Goal: Complete application form: Complete application form

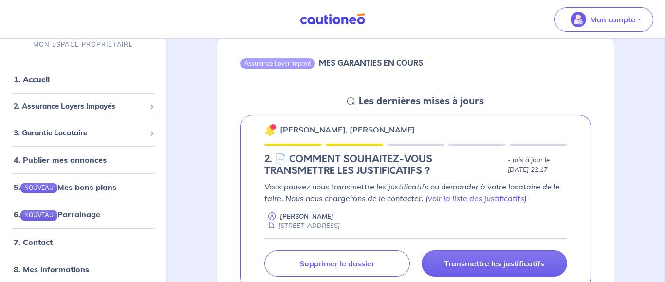
scroll to position [149, 0]
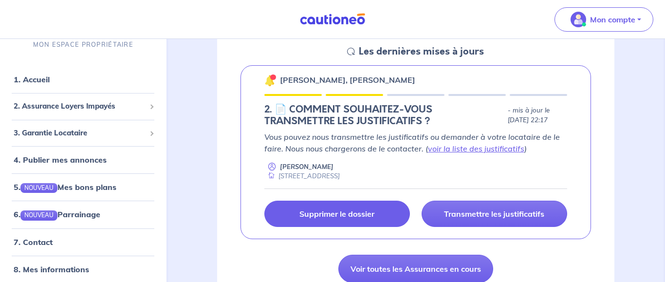
click at [359, 210] on p "Supprimer le dossier" at bounding box center [336, 214] width 75 height 10
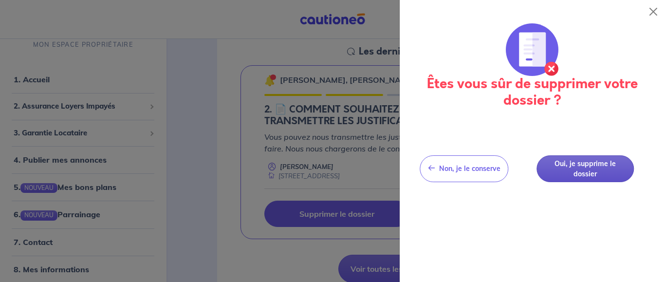
click at [589, 166] on button "Oui, je supprime le dossier" at bounding box center [584, 168] width 97 height 27
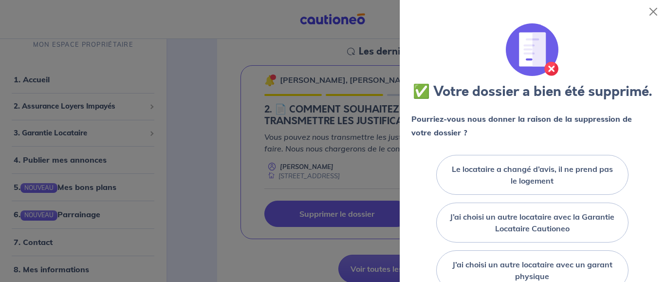
scroll to position [147, 0]
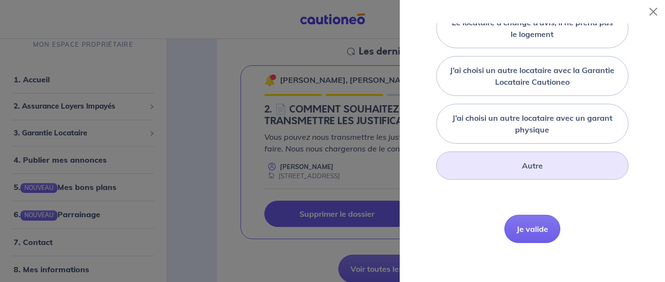
click at [547, 169] on div "Autre" at bounding box center [532, 165] width 192 height 28
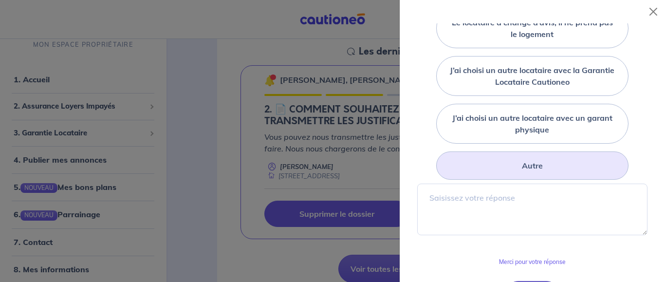
scroll to position [213, 0]
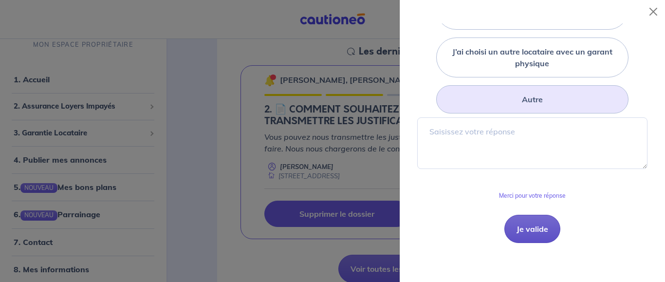
click at [520, 224] on button "Je valide" at bounding box center [532, 229] width 56 height 28
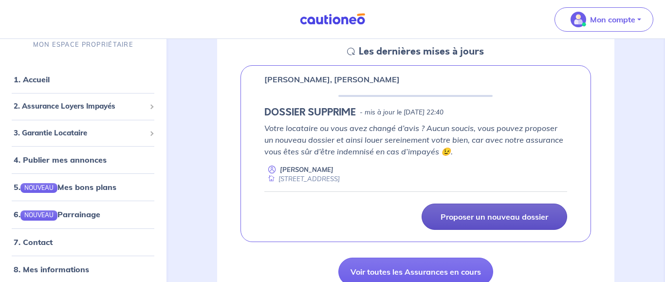
click at [461, 212] on link "Proposer un nouveau dossier" at bounding box center [495, 216] width 146 height 26
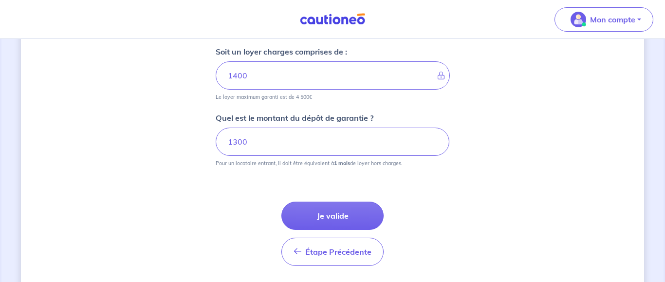
scroll to position [535, 0]
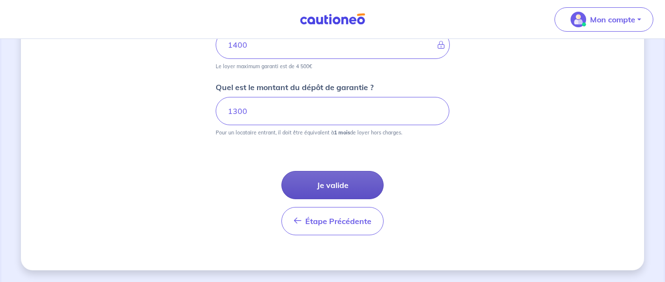
click at [346, 187] on button "Je valide" at bounding box center [332, 185] width 102 height 28
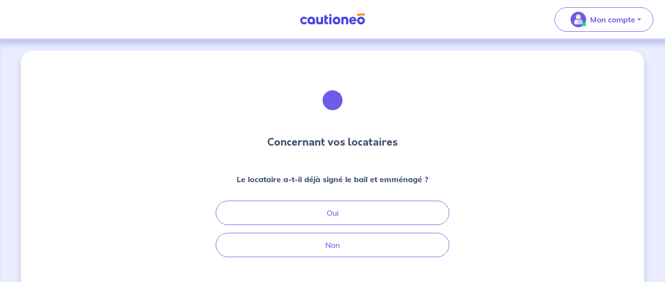
scroll to position [85, 0]
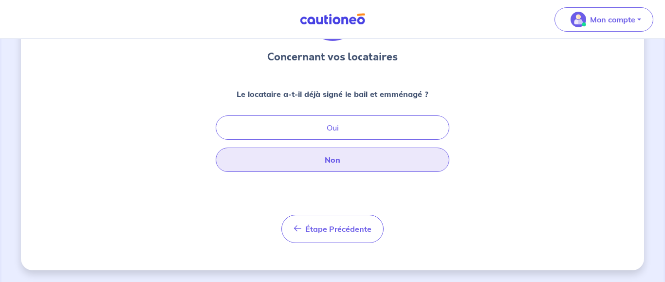
click at [373, 163] on button "Non" at bounding box center [333, 159] width 234 height 24
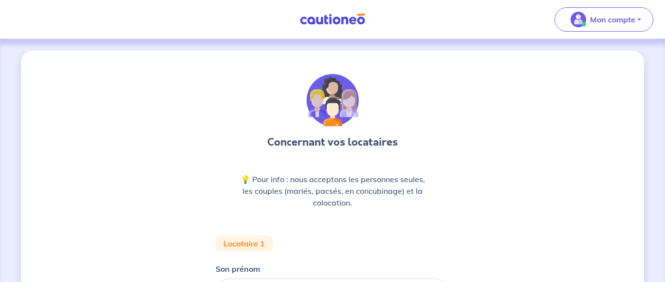
scroll to position [149, 0]
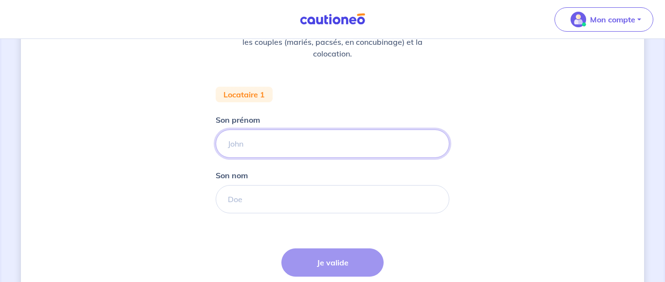
click at [360, 144] on input "Son prénom" at bounding box center [333, 143] width 234 height 28
type input "[PERSON_NAME]"
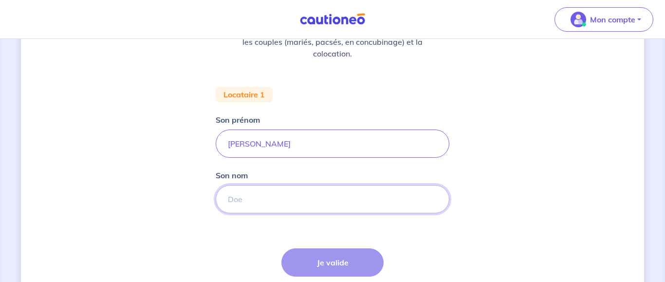
click at [337, 201] on input "Son nom" at bounding box center [333, 199] width 234 height 28
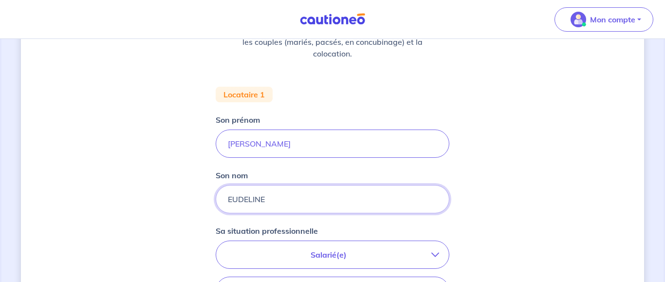
scroll to position [248, 0]
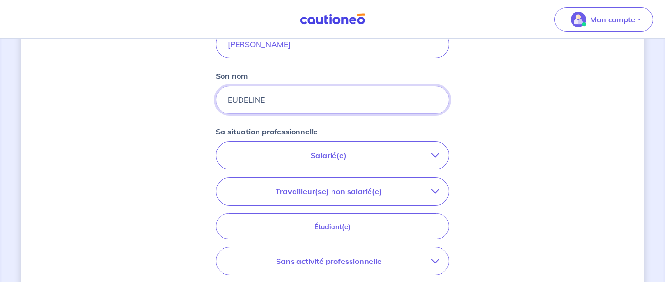
type input "EUDELINE"
click at [441, 156] on button "Salarié(e)" at bounding box center [332, 155] width 233 height 27
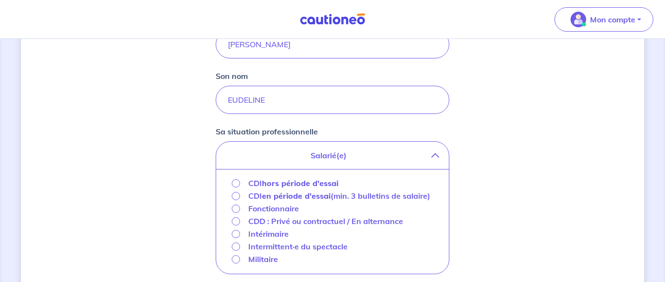
click at [322, 182] on strong "hors période d'essai" at bounding box center [300, 183] width 76 height 10
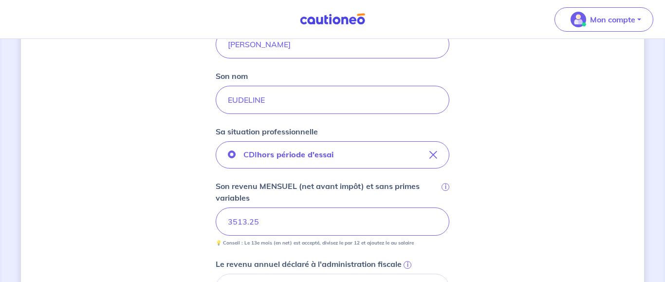
click at [487, 242] on div "Concernant vos locataires 💡 Pour info : nous acceptons les personnes seules, le…" at bounding box center [332, 182] width 623 height 760
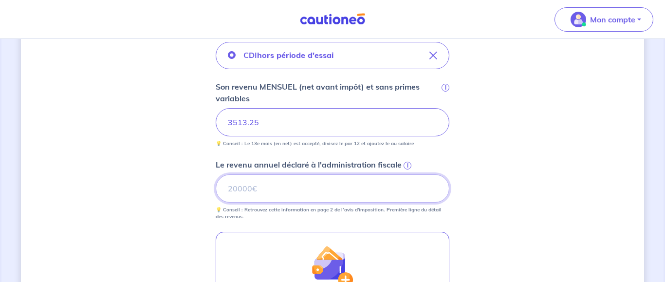
click at [246, 193] on input "Le revenu annuel déclaré à l'administration fiscale i" at bounding box center [333, 188] width 234 height 28
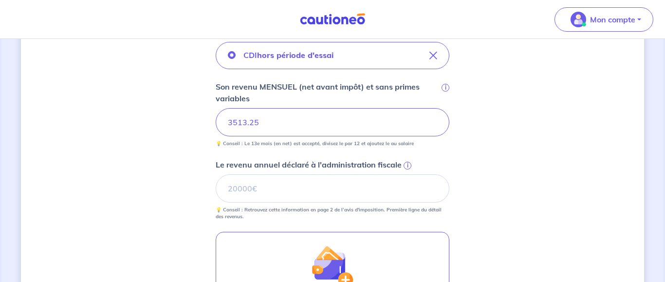
click at [552, 132] on div "Concernant vos locataires 💡 Pour info : nous acceptons les personnes seules, le…" at bounding box center [332, 83] width 623 height 760
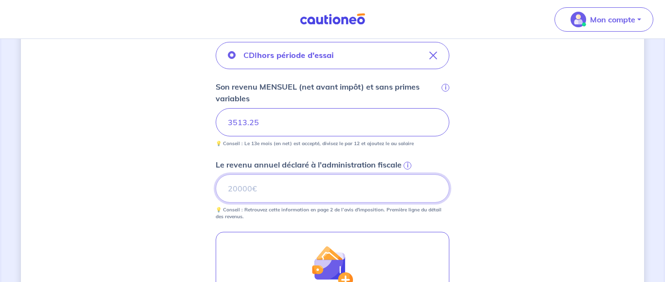
click at [313, 189] on input "Le revenu annuel déclaré à l'administration fiscale i" at bounding box center [333, 188] width 234 height 28
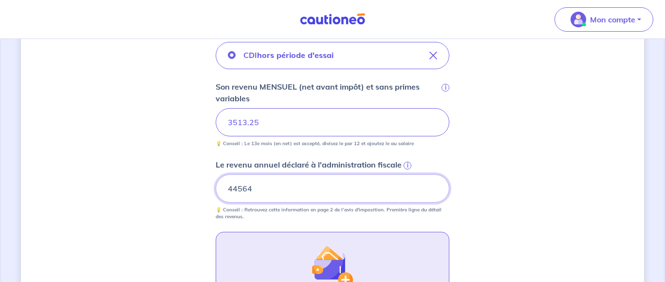
type input "44564"
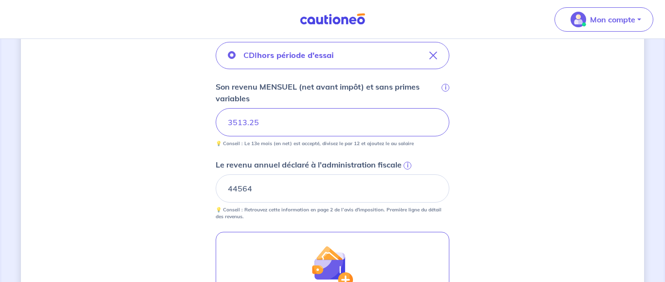
click at [474, 221] on div "Concernant vos locataires 💡 Pour info : nous acceptons les personnes seules, le…" at bounding box center [332, 83] width 623 height 760
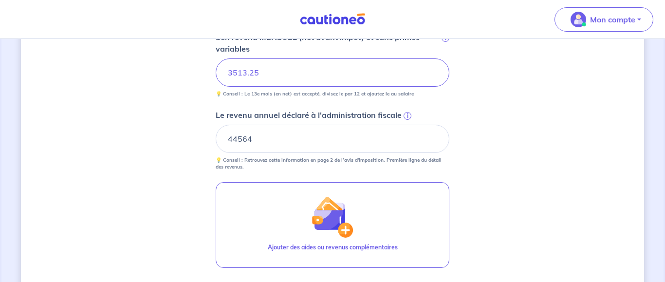
scroll to position [447, 0]
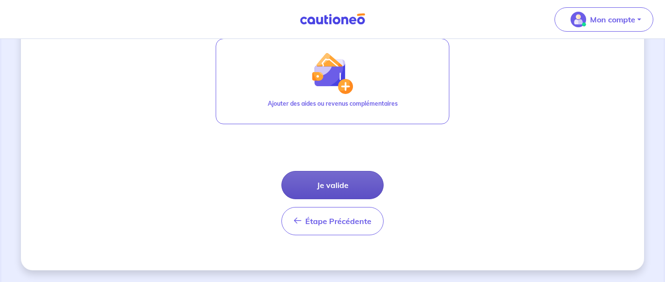
click at [340, 184] on button "Je valide" at bounding box center [332, 185] width 102 height 28
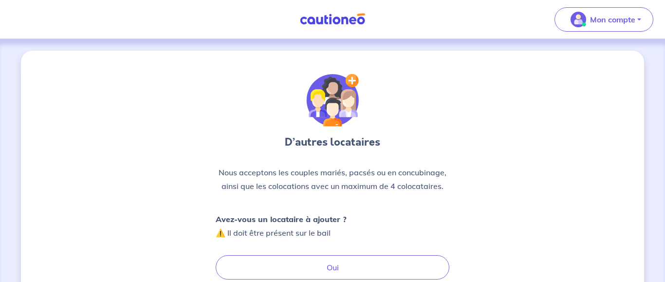
scroll to position [99, 0]
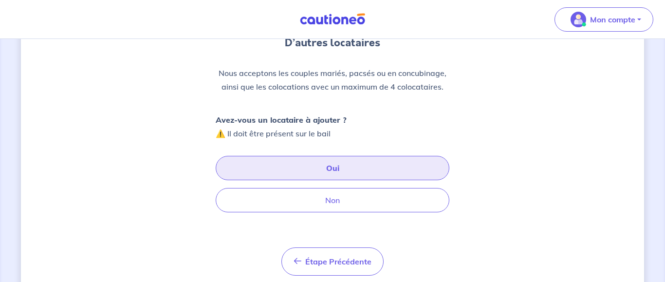
click at [334, 167] on button "Oui" at bounding box center [333, 168] width 234 height 24
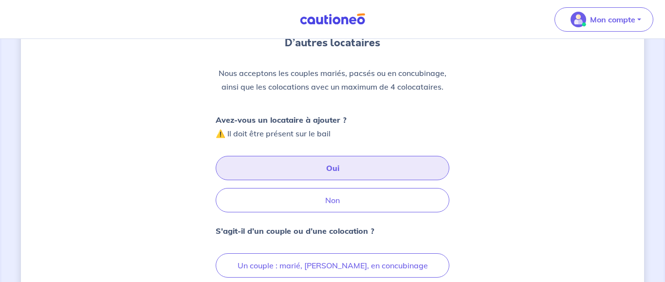
scroll to position [199, 0]
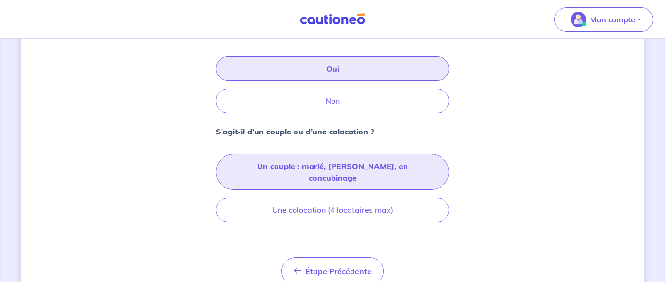
click at [339, 165] on button "Un couple : marié, [PERSON_NAME], en concubinage" at bounding box center [333, 172] width 234 height 36
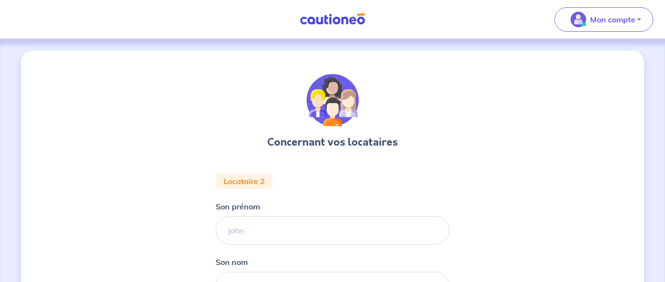
scroll to position [99, 0]
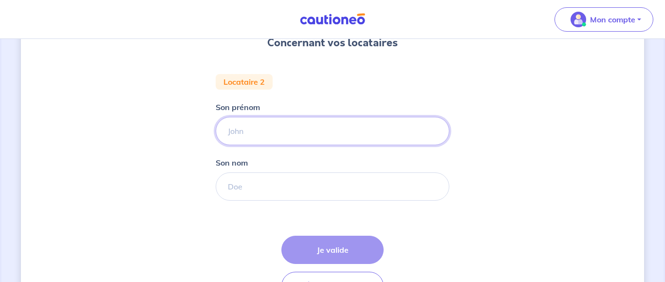
click at [284, 133] on input "Son prénom" at bounding box center [333, 131] width 234 height 28
type input "[PERSON_NAME]"
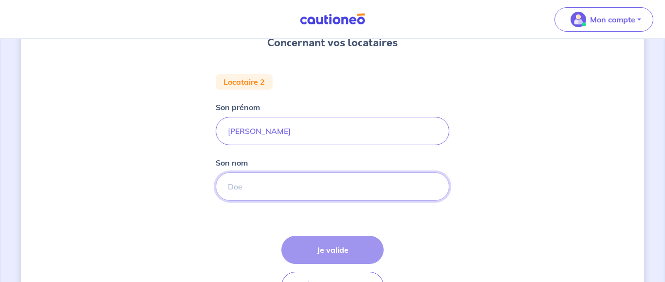
click at [280, 189] on input "Son nom" at bounding box center [333, 186] width 234 height 28
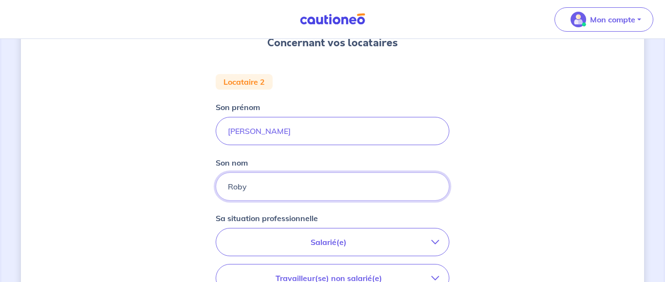
type input "Roby"
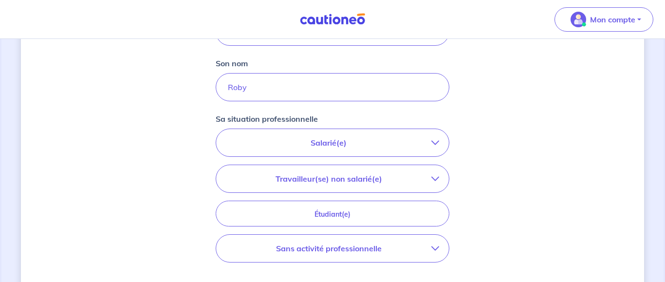
click at [434, 143] on icon "button" at bounding box center [435, 143] width 8 height 8
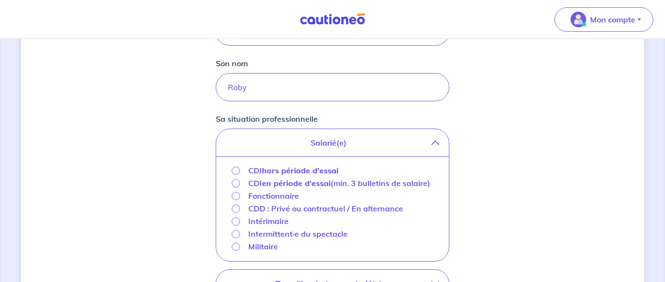
click at [327, 170] on strong "hors période d'essai" at bounding box center [300, 171] width 76 height 10
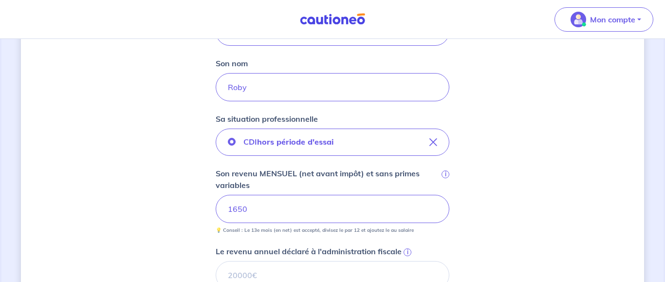
click at [474, 225] on div "Concernant vos locataires Locataire 2 Son prénom [PERSON_NAME] Son nom Roby Sa …" at bounding box center [332, 201] width 623 height 698
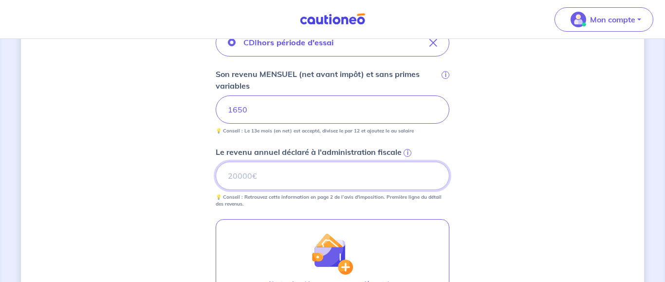
click at [319, 181] on input "Le revenu annuel déclaré à l'administration fiscale i" at bounding box center [333, 176] width 234 height 28
type input "26888"
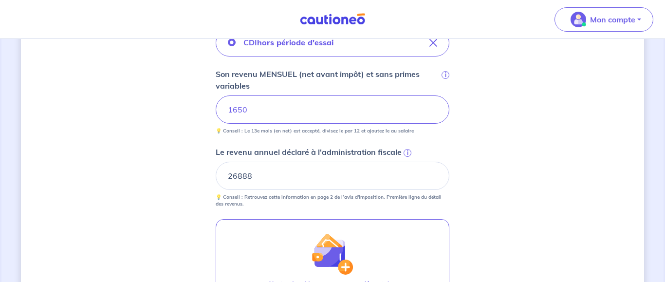
click at [530, 221] on div "Concernant vos locataires Locataire 2 Son prénom [PERSON_NAME] Son nom Roby Sa …" at bounding box center [332, 102] width 623 height 698
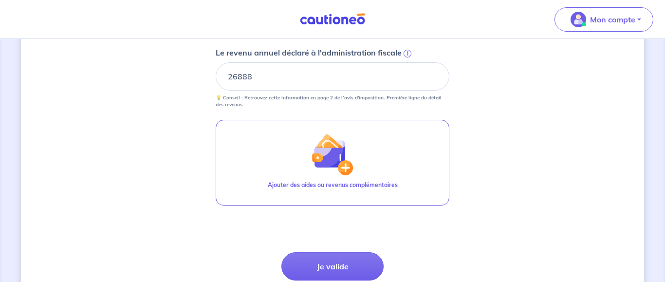
scroll to position [447, 0]
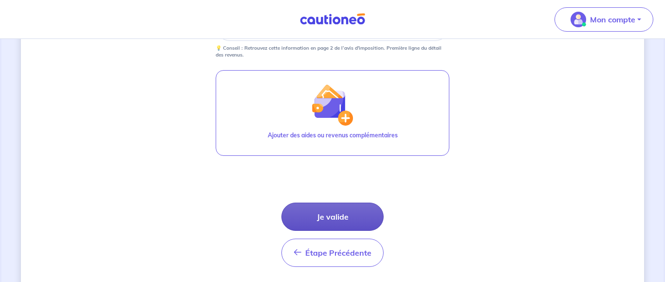
click at [372, 223] on button "Je valide" at bounding box center [332, 217] width 102 height 28
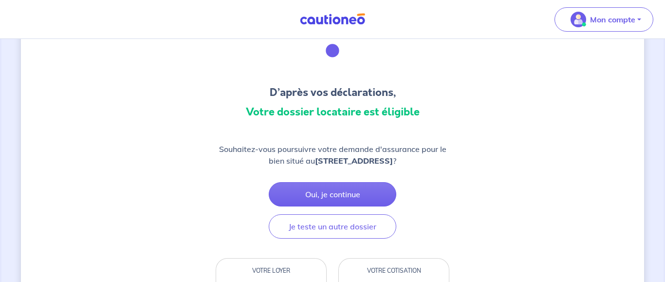
scroll to position [149, 0]
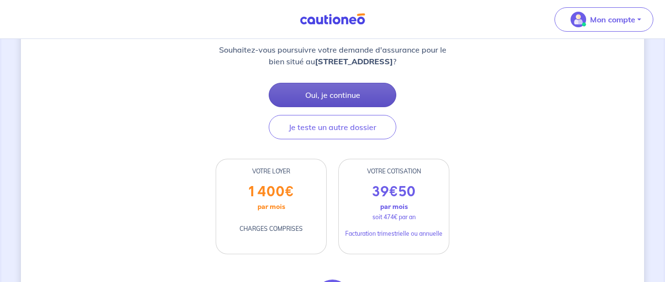
click at [347, 99] on button "Oui, je continue" at bounding box center [333, 95] width 128 height 24
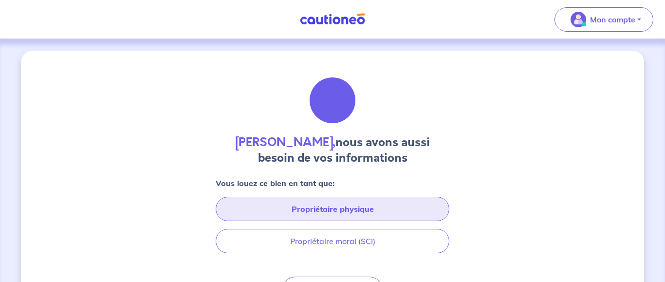
click at [368, 207] on button "Propriétaire physique" at bounding box center [333, 209] width 234 height 24
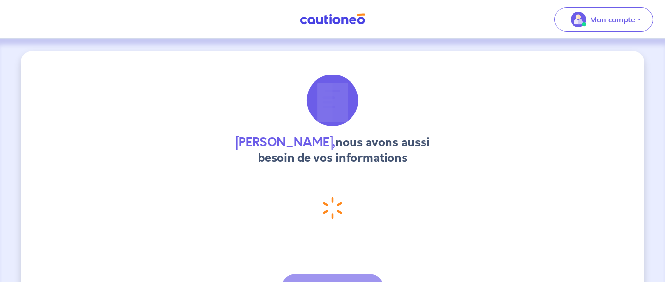
select select "FR"
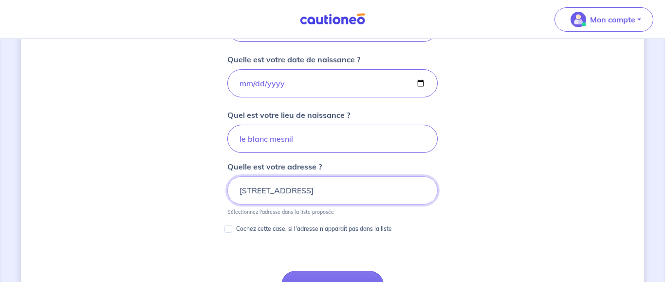
scroll to position [486, 0]
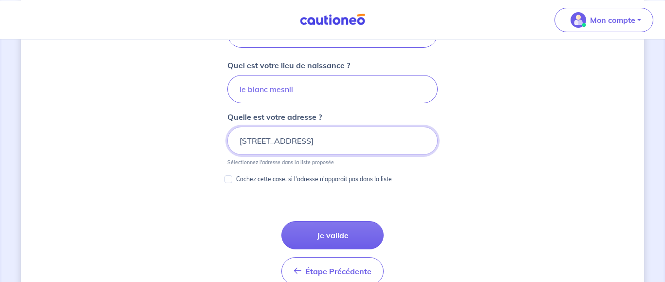
click at [246, 140] on input "[STREET_ADDRESS]" at bounding box center [332, 141] width 210 height 28
click at [250, 141] on input "[STREET_ADDRESS]" at bounding box center [332, 141] width 210 height 28
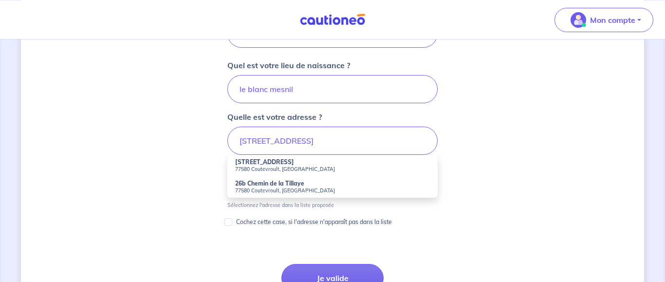
click at [253, 165] on strong "[STREET_ADDRESS]" at bounding box center [264, 161] width 59 height 7
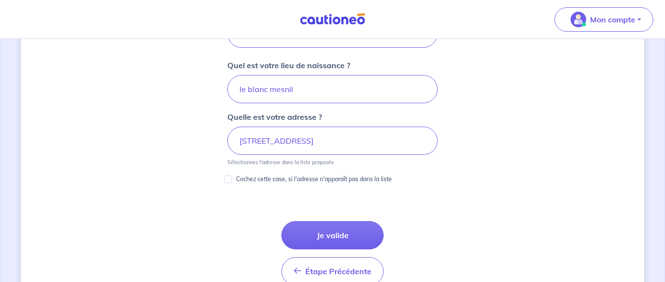
scroll to position [535, 0]
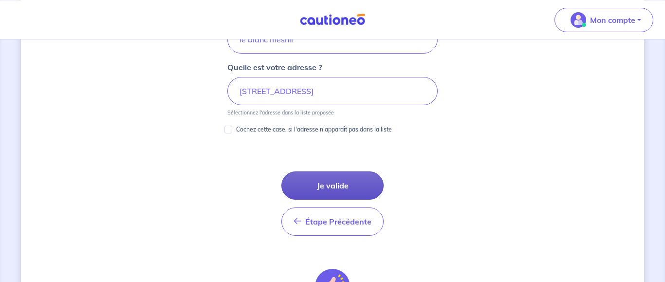
click at [347, 186] on button "Je valide" at bounding box center [332, 185] width 102 height 28
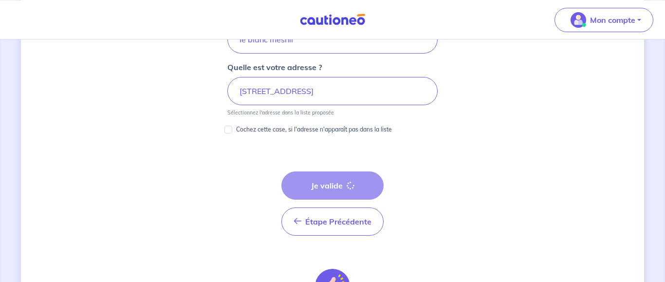
type input "[STREET_ADDRESS]"
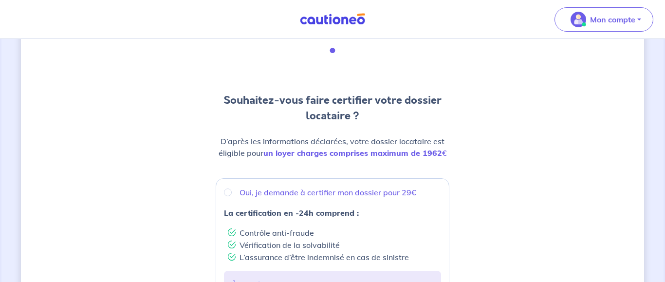
scroll to position [99, 0]
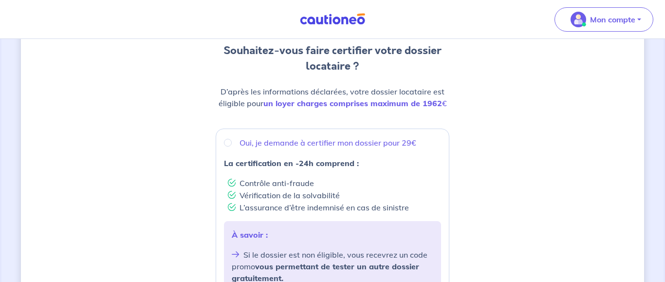
click at [362, 145] on p "Oui, je demande à certifier mon dossier pour 29€" at bounding box center [327, 143] width 177 height 12
click at [232, 145] on input "Oui, je demande à certifier mon dossier pour 29€" at bounding box center [228, 143] width 8 height 8
radio input "true"
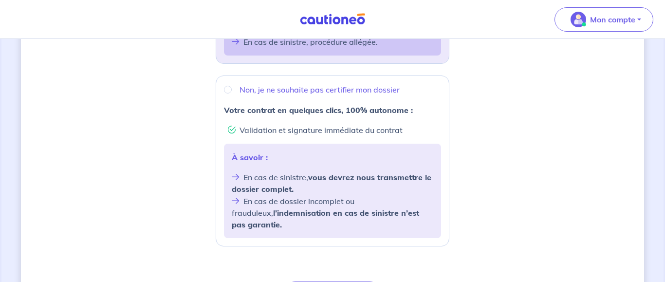
scroll to position [397, 0]
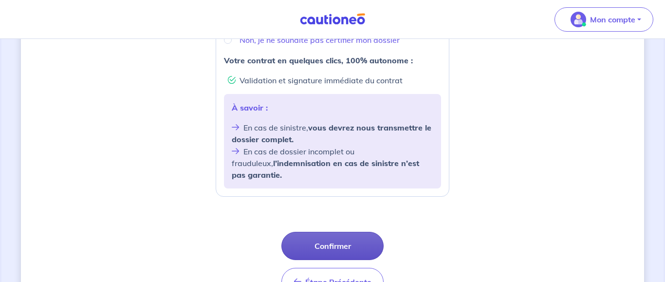
click at [346, 232] on button "Confirmer" at bounding box center [332, 246] width 102 height 28
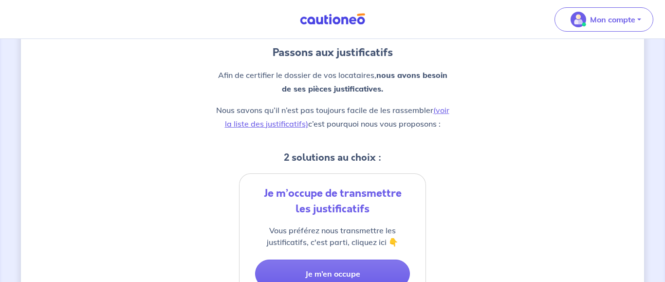
scroll to position [199, 0]
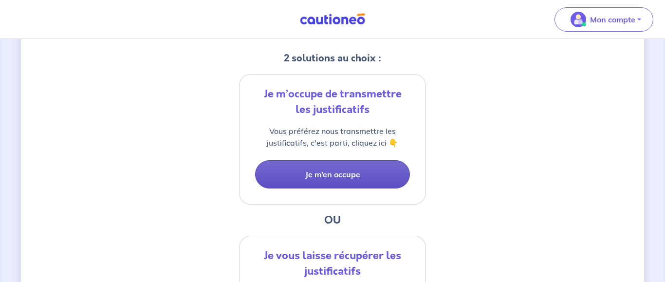
click at [365, 169] on button "Je m’en occupe" at bounding box center [332, 174] width 155 height 28
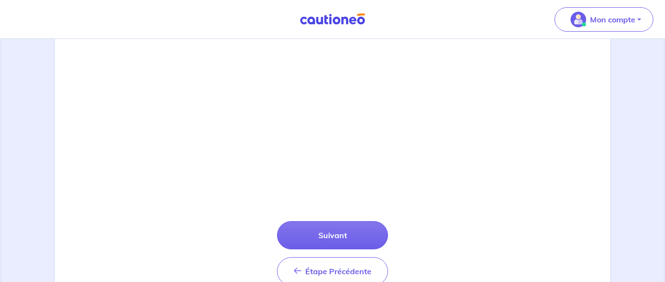
scroll to position [386, 0]
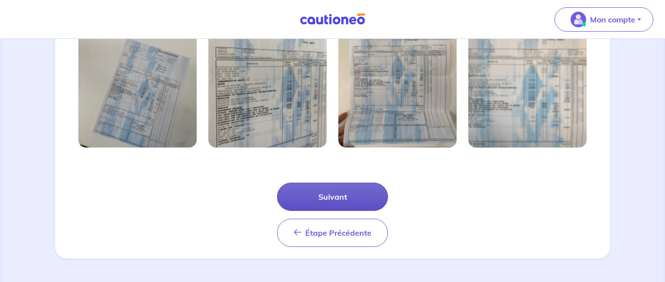
click at [364, 189] on button "Suivant" at bounding box center [332, 197] width 111 height 28
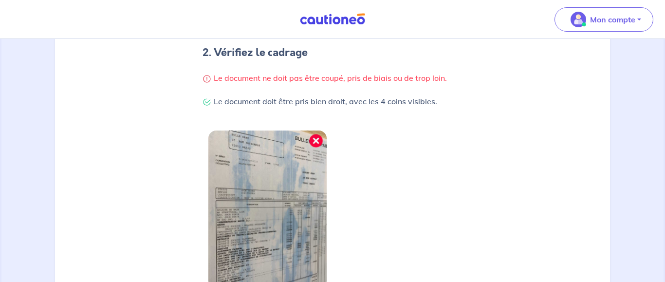
scroll to position [339, 0]
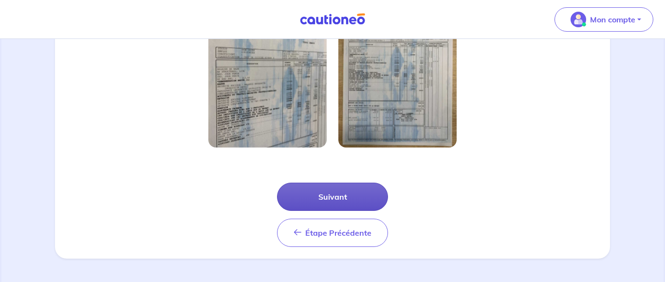
click at [354, 195] on button "Suivant" at bounding box center [332, 197] width 111 height 28
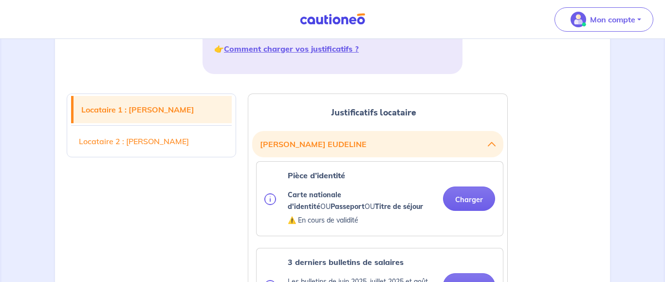
scroll to position [248, 0]
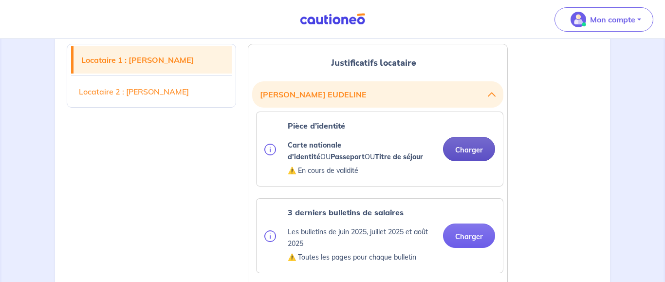
click at [469, 152] on button "Charger" at bounding box center [469, 149] width 52 height 24
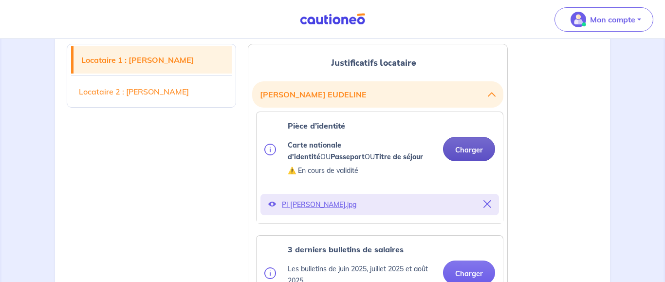
click at [476, 151] on button "Charger" at bounding box center [469, 149] width 52 height 24
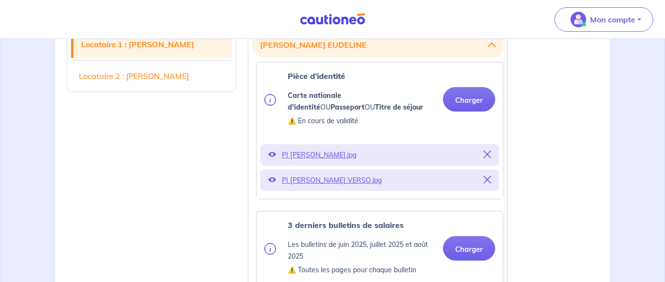
scroll to position [397, 0]
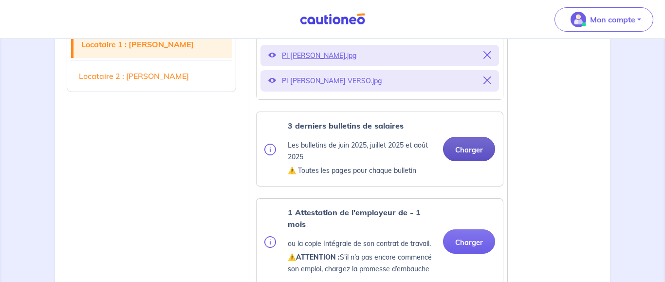
click at [469, 149] on button "Charger" at bounding box center [469, 149] width 52 height 24
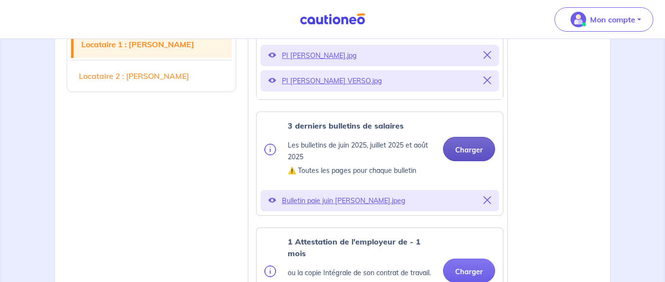
click at [471, 152] on button "Charger" at bounding box center [469, 149] width 52 height 24
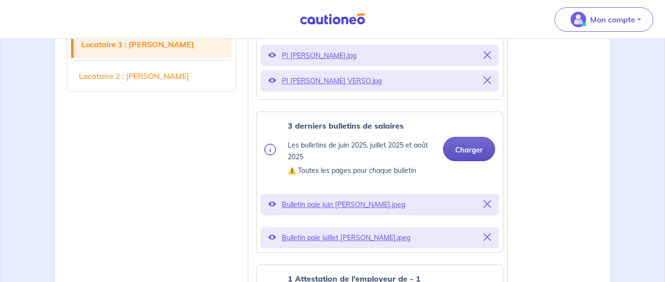
click at [470, 145] on button "Charger" at bounding box center [469, 149] width 52 height 24
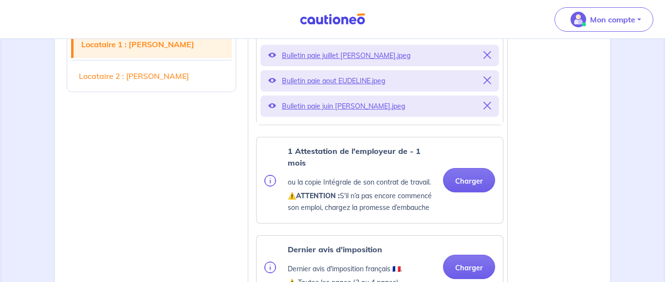
scroll to position [596, 0]
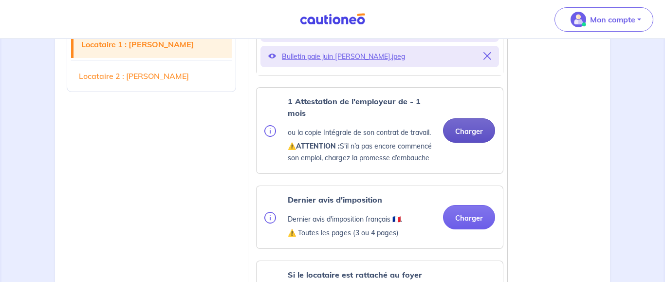
click at [457, 137] on button "Charger" at bounding box center [469, 130] width 52 height 24
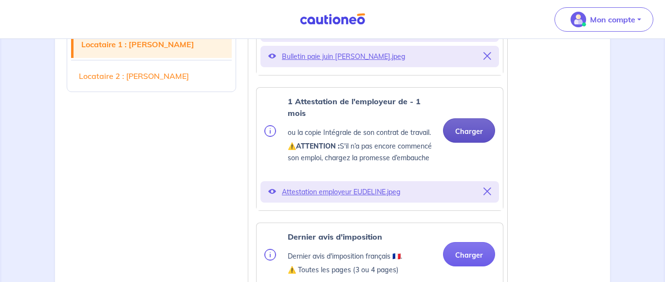
click at [471, 133] on button "Charger" at bounding box center [469, 130] width 52 height 24
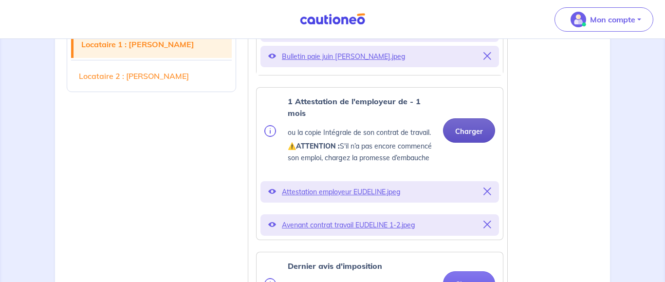
click at [459, 138] on button "Charger" at bounding box center [469, 130] width 52 height 24
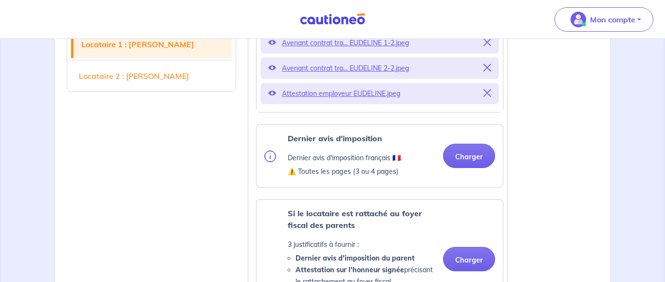
scroll to position [794, 0]
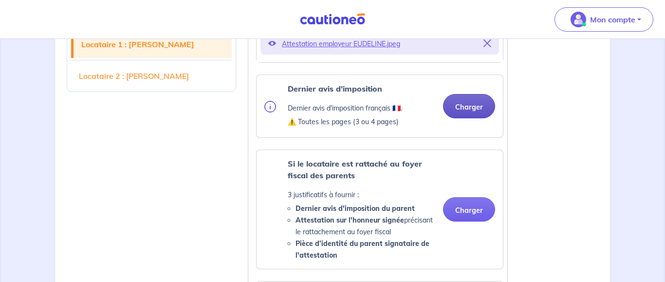
click at [479, 116] on button "Charger" at bounding box center [469, 106] width 52 height 24
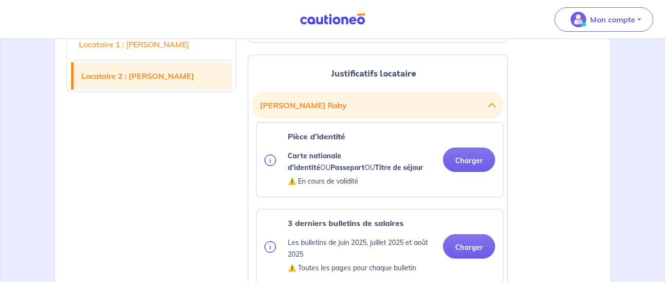
scroll to position [1390, 0]
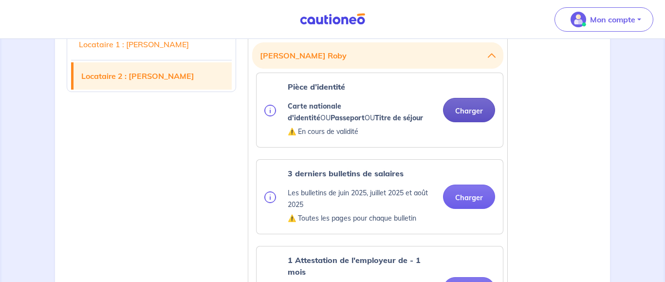
click at [460, 122] on button "Charger" at bounding box center [469, 110] width 52 height 24
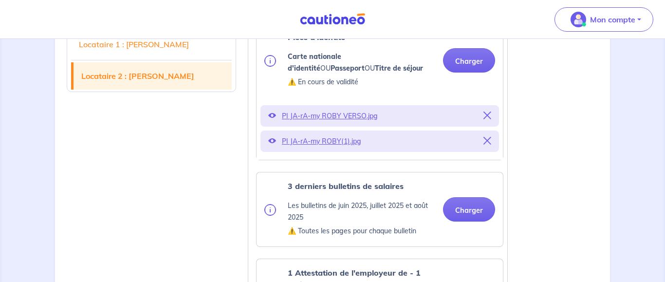
scroll to position [1490, 0]
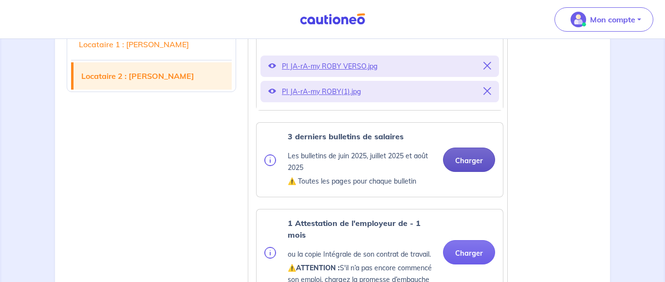
click at [465, 168] on button "Charger" at bounding box center [469, 159] width 52 height 24
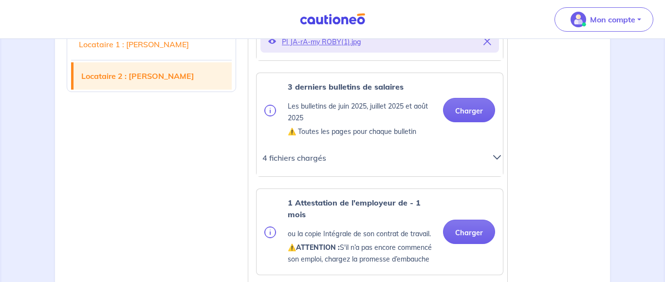
scroll to position [1589, 0]
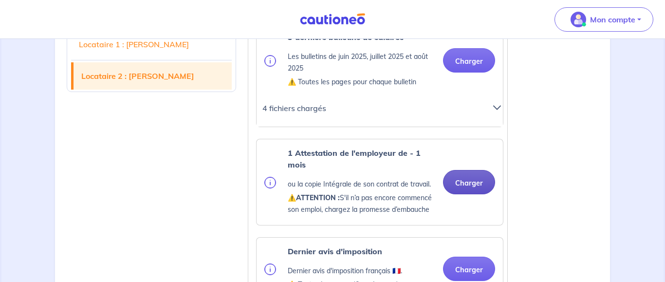
click at [468, 194] on button "Charger" at bounding box center [469, 182] width 52 height 24
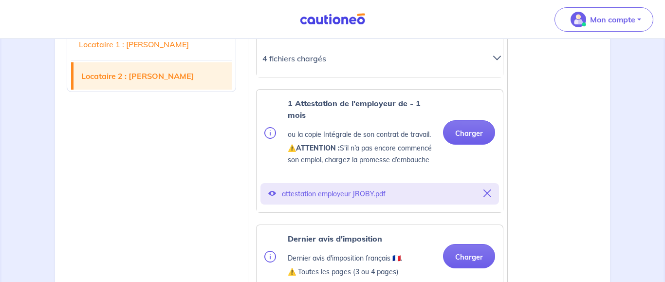
scroll to position [1738, 0]
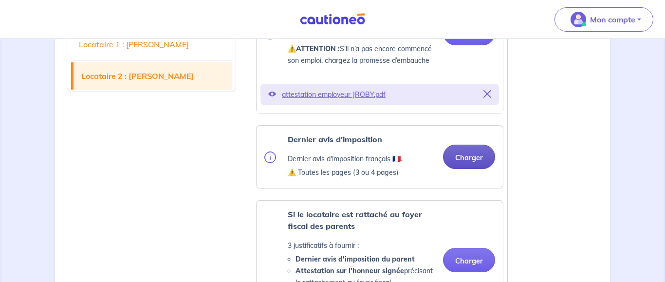
click at [478, 169] on button "Charger" at bounding box center [469, 157] width 52 height 24
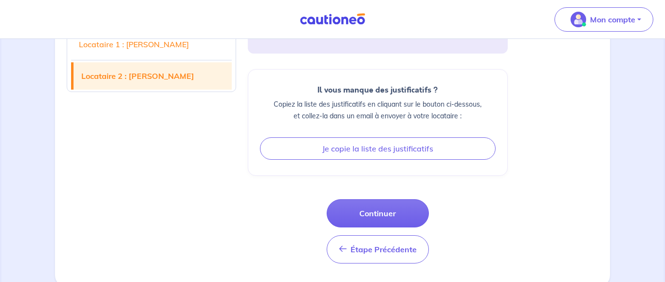
scroll to position [2511, 0]
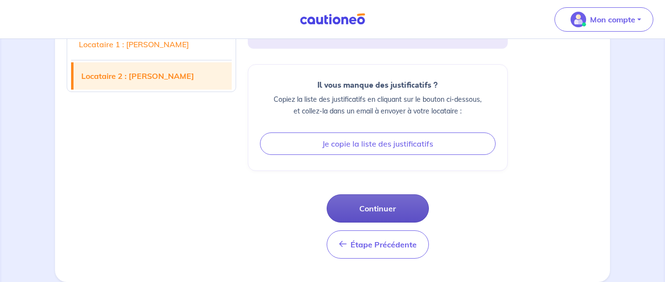
click at [357, 208] on button "Continuer" at bounding box center [378, 208] width 102 height 28
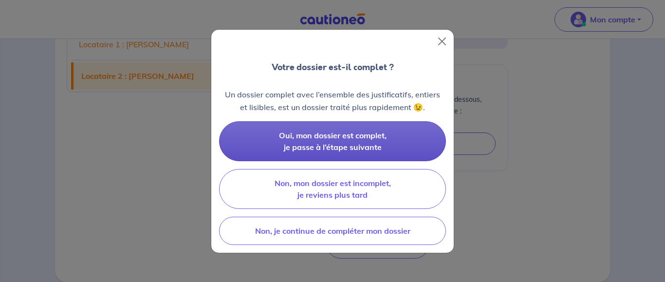
click at [270, 143] on button "Oui, mon dossier est complet, je passe à l’étape suivante" at bounding box center [332, 141] width 227 height 40
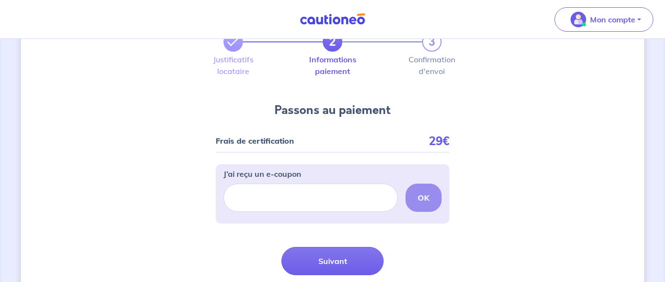
scroll to position [126, 0]
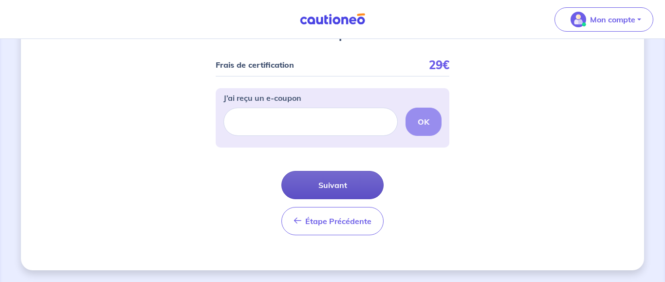
click at [332, 184] on button "Suivant" at bounding box center [332, 185] width 102 height 28
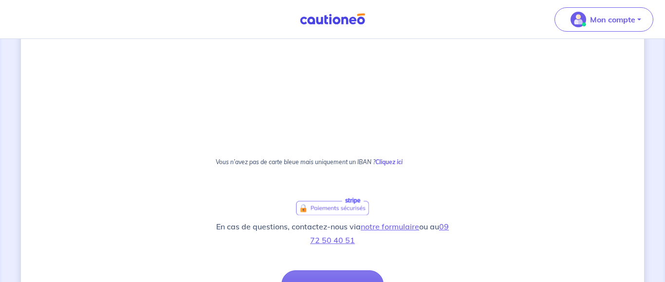
scroll to position [642, 0]
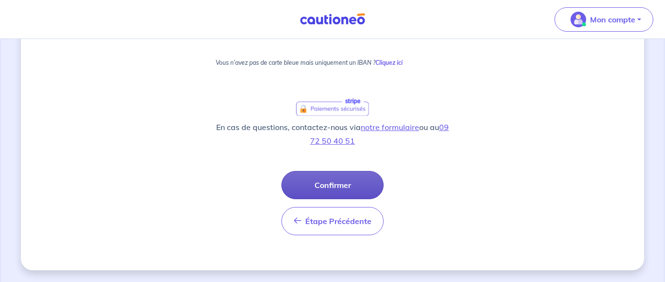
click at [361, 189] on button "Confirmer" at bounding box center [332, 185] width 102 height 28
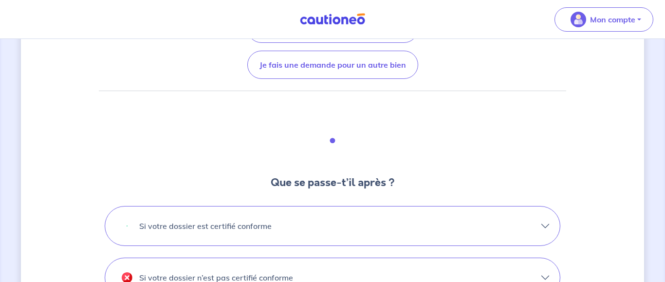
scroll to position [248, 0]
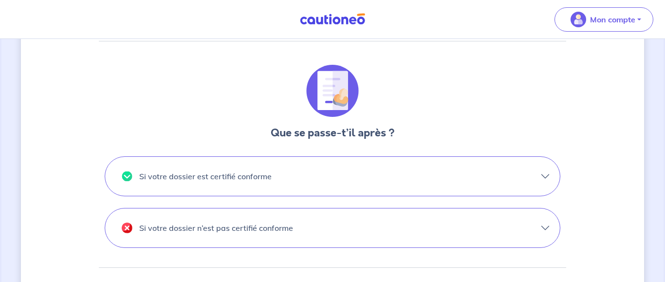
click at [545, 173] on button "Si votre dossier est certifié conforme" at bounding box center [332, 176] width 455 height 39
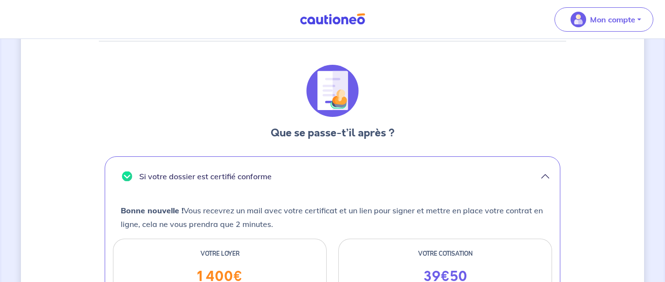
scroll to position [348, 0]
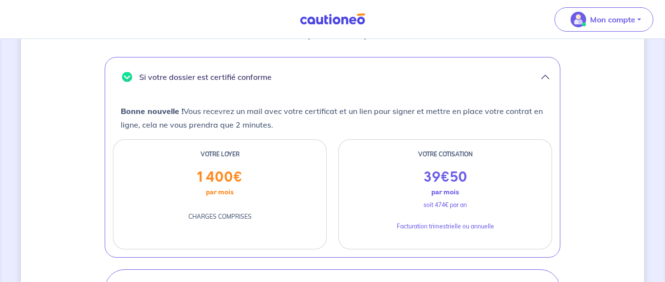
click at [580, 176] on div "Votre moyen de paiement a été validé. Votre dossier est désormais en cours d’an…" at bounding box center [332, 98] width 623 height 791
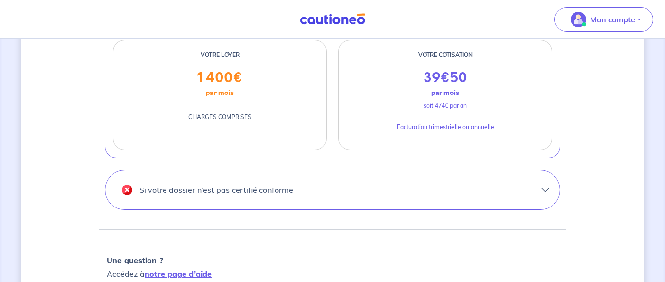
scroll to position [497, 0]
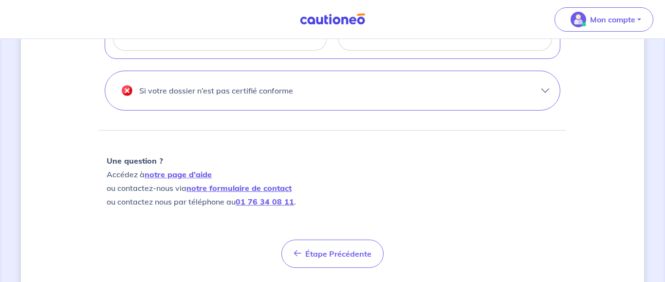
scroll to position [571, 0]
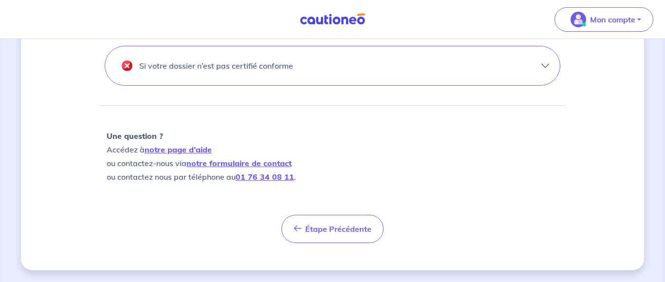
click at [548, 64] on button "Si votre dossier n’est pas certifié conforme" at bounding box center [332, 65] width 455 height 39
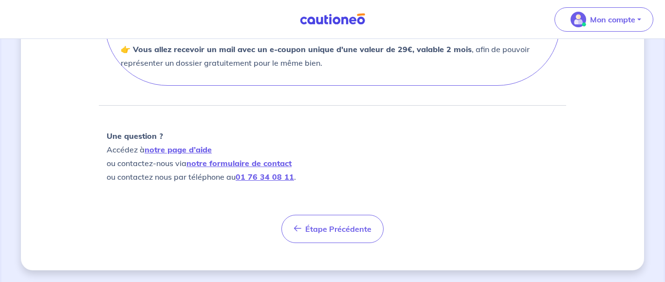
scroll to position [410, 0]
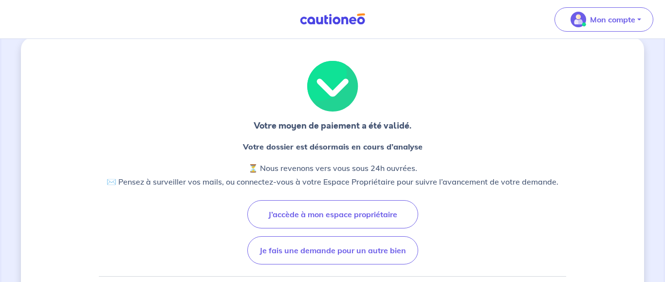
scroll to position [0, 0]
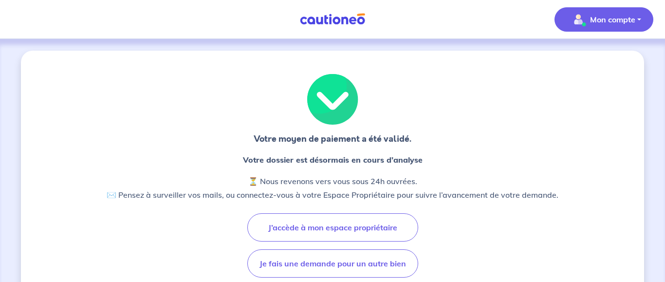
click at [637, 16] on button "Mon compte" at bounding box center [603, 19] width 99 height 24
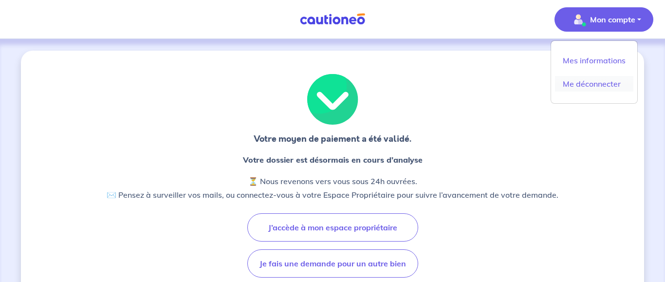
click at [585, 83] on link "Me déconnecter" at bounding box center [594, 84] width 78 height 16
